Goal: Check status: Check status

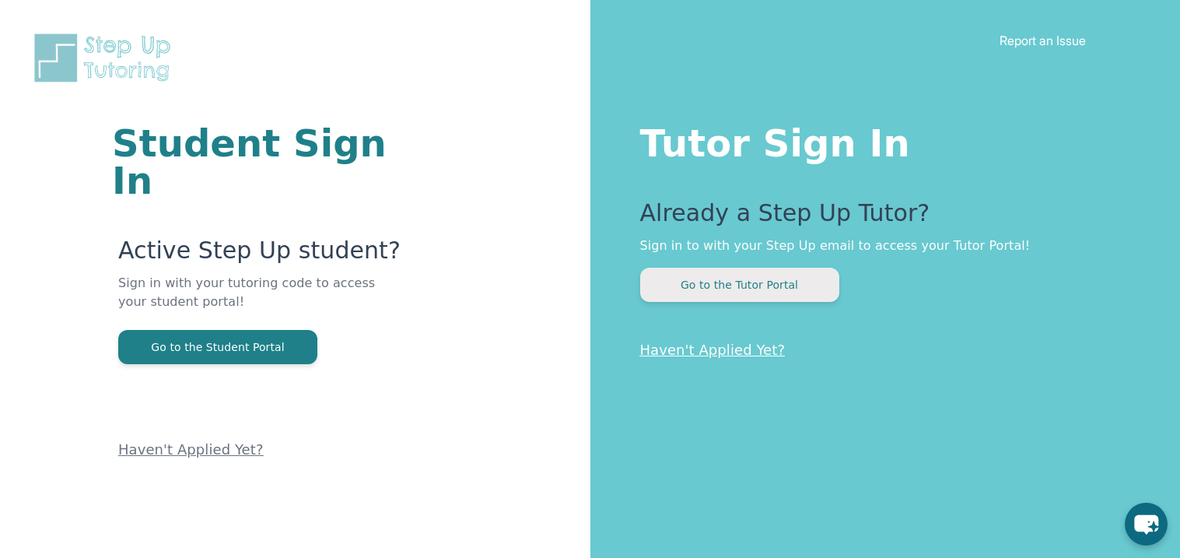
click at [775, 289] on button "Go to the Tutor Portal" at bounding box center [739, 285] width 199 height 34
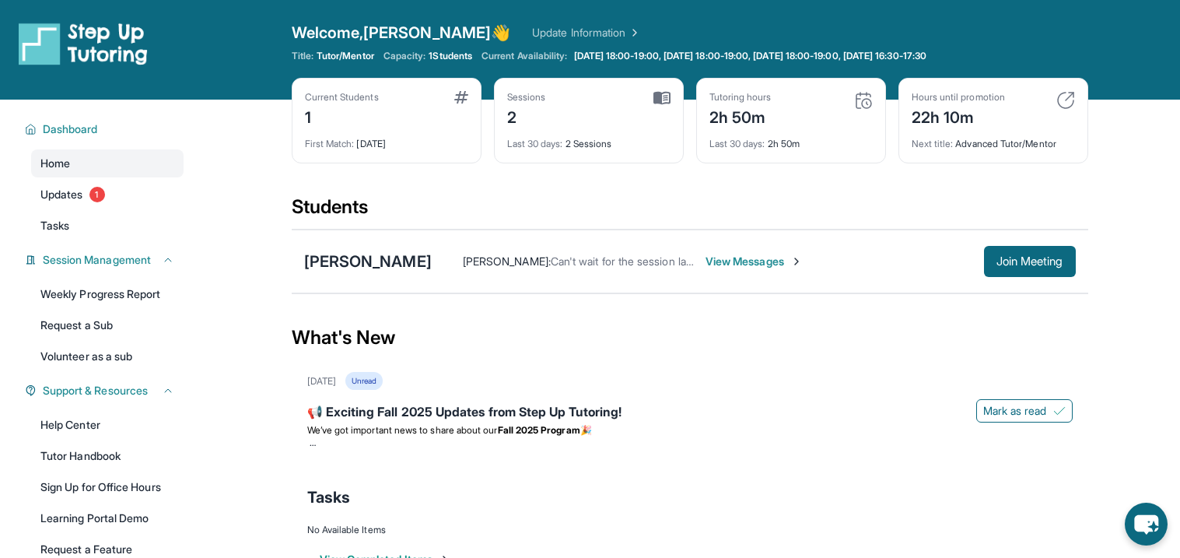
click at [733, 113] on div "2h 50m" at bounding box center [740, 115] width 62 height 25
click at [969, 121] on div "22h 10m" at bounding box center [958, 115] width 93 height 25
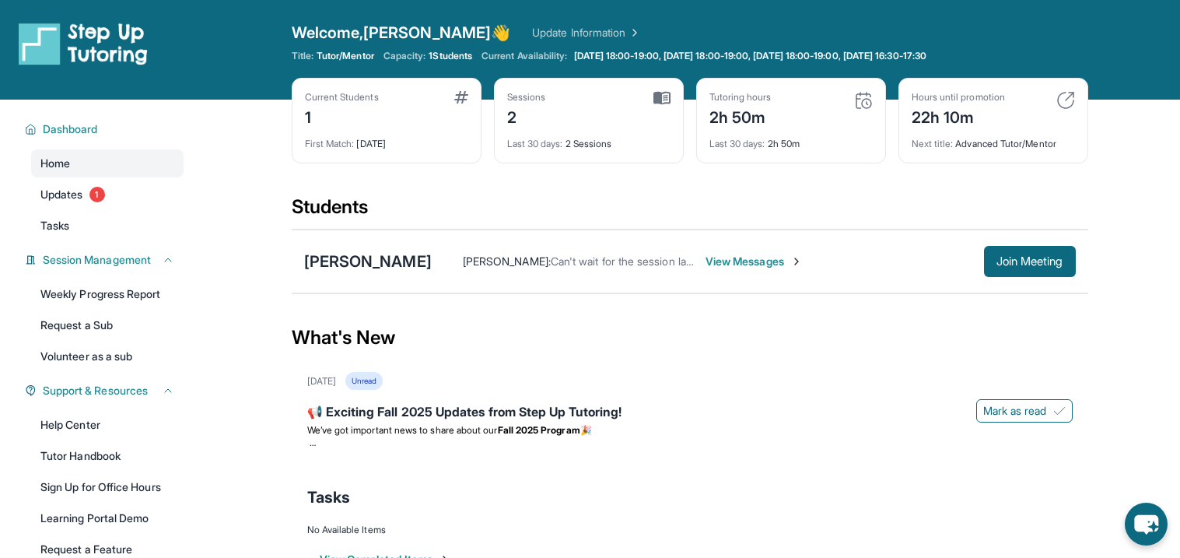
click at [969, 121] on div "22h 10m" at bounding box center [958, 115] width 93 height 25
